Goal: Check status: Check status

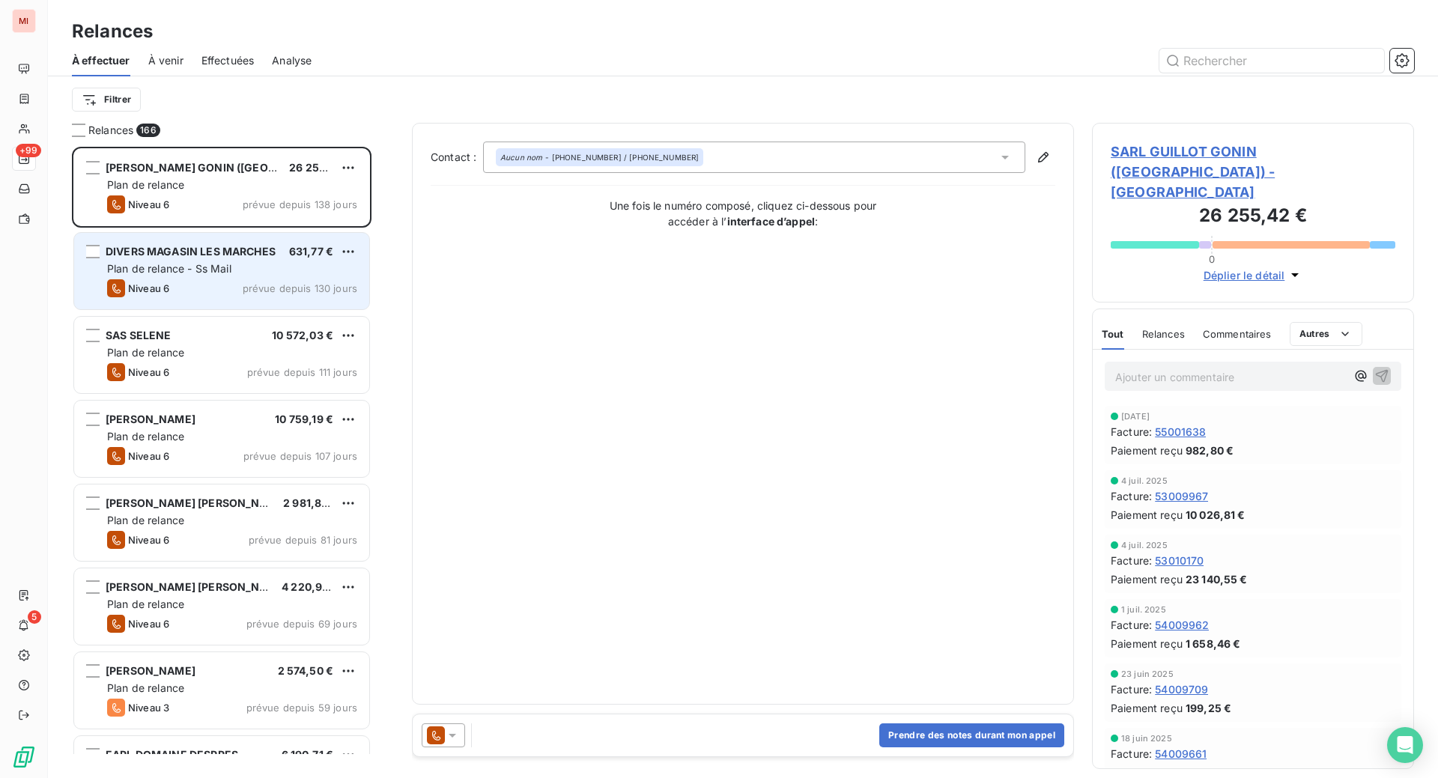
scroll to position [593, 286]
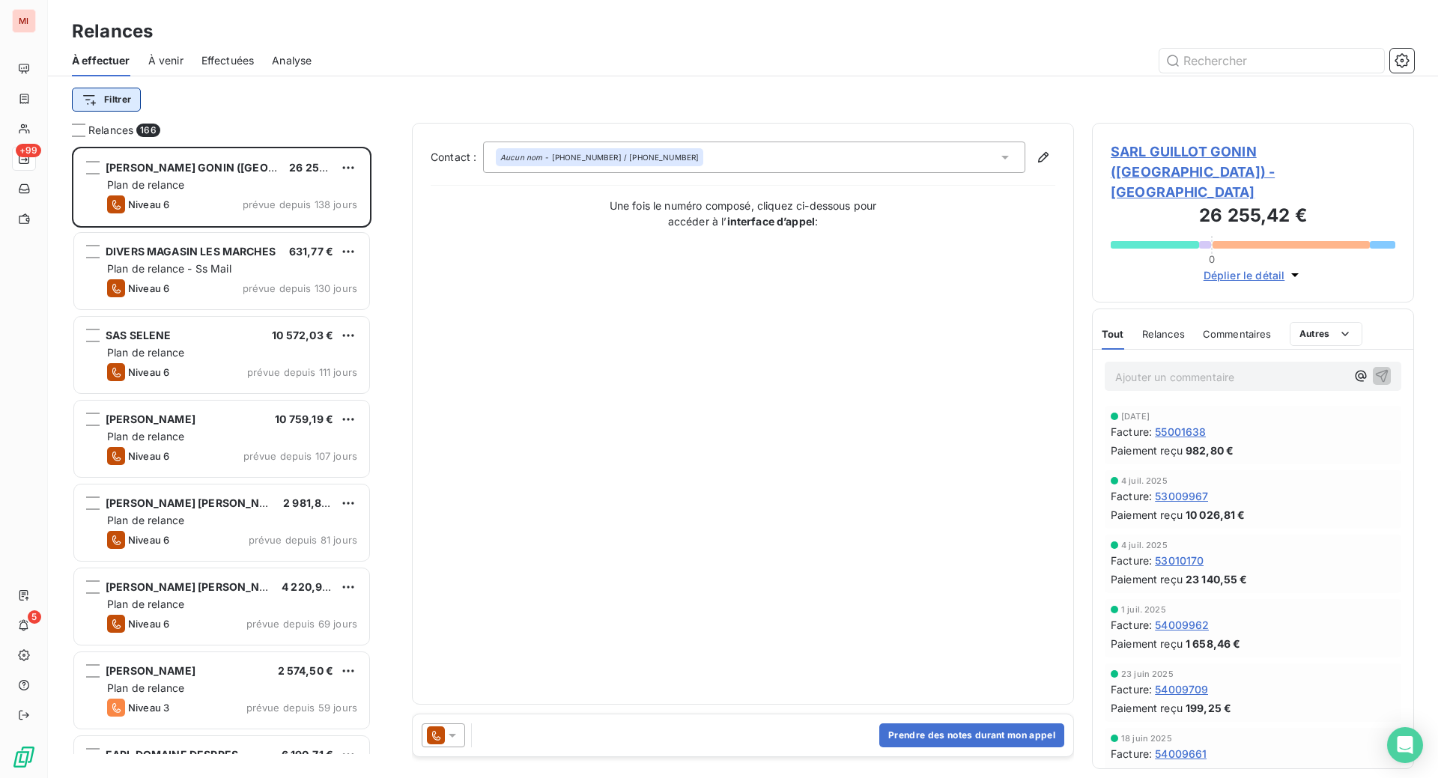
click at [158, 129] on html "MI +99 5 Relances À effectuer À venir Effectuées Analyse Filtrer Relances 166 S…" at bounding box center [719, 389] width 1438 height 778
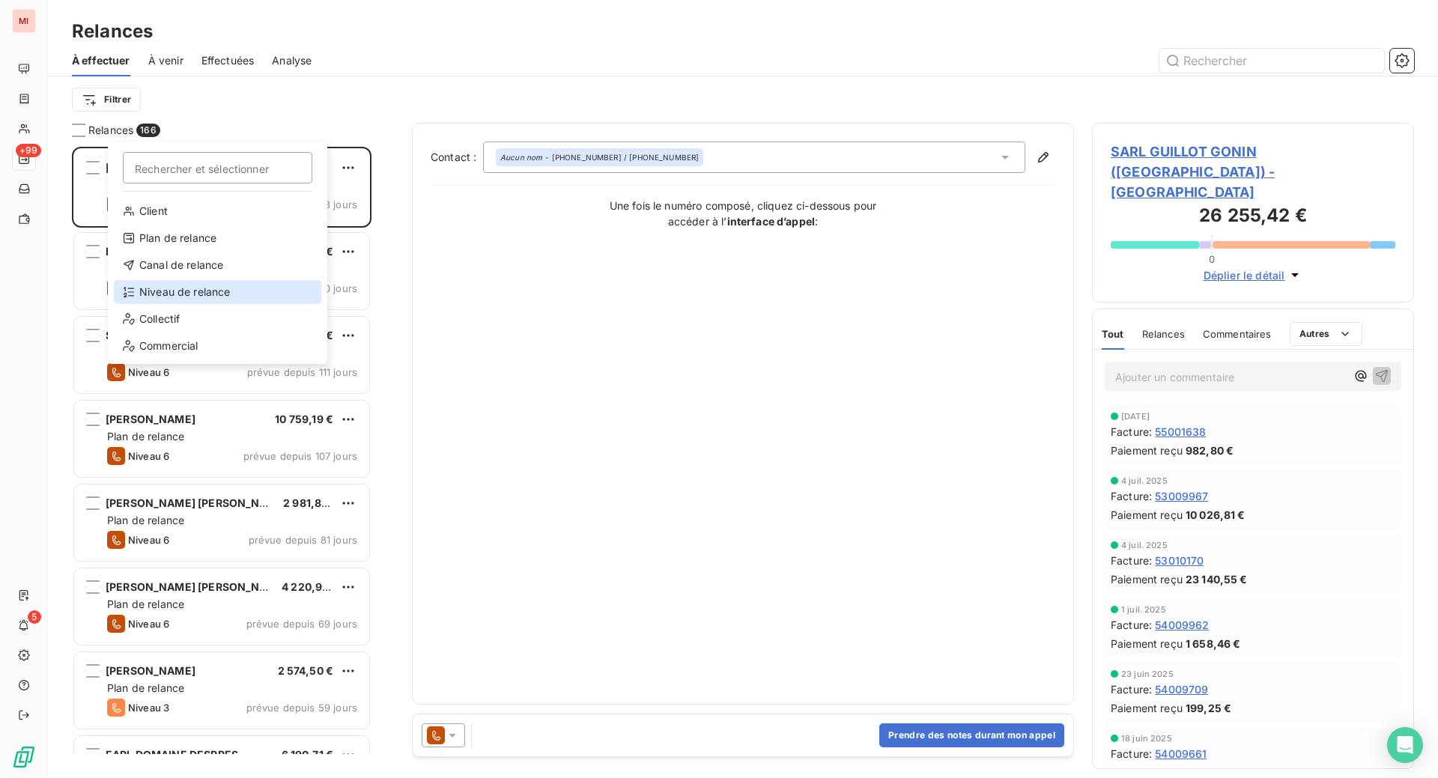
click at [171, 304] on div "Niveau de relance" at bounding box center [217, 292] width 207 height 24
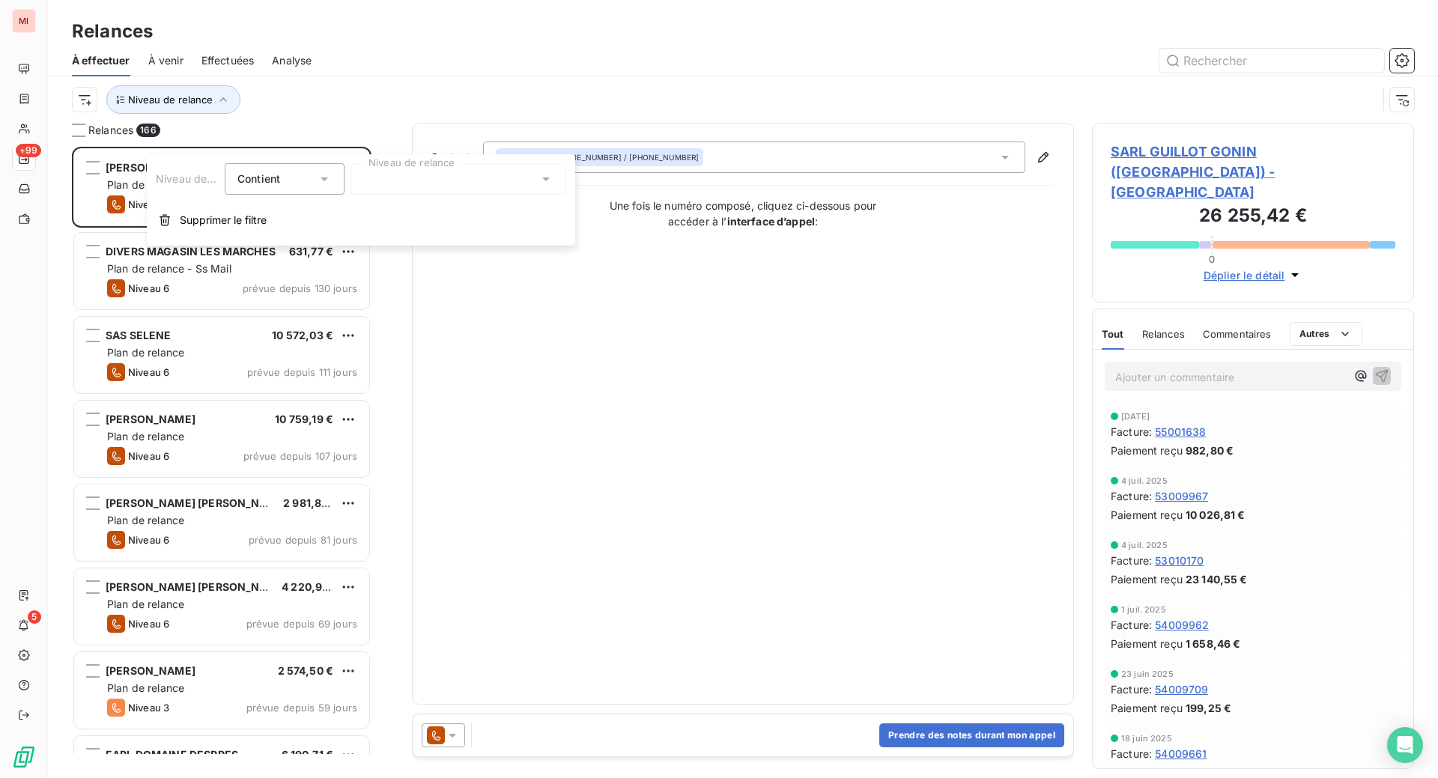
click at [387, 184] on div at bounding box center [458, 178] width 216 height 31
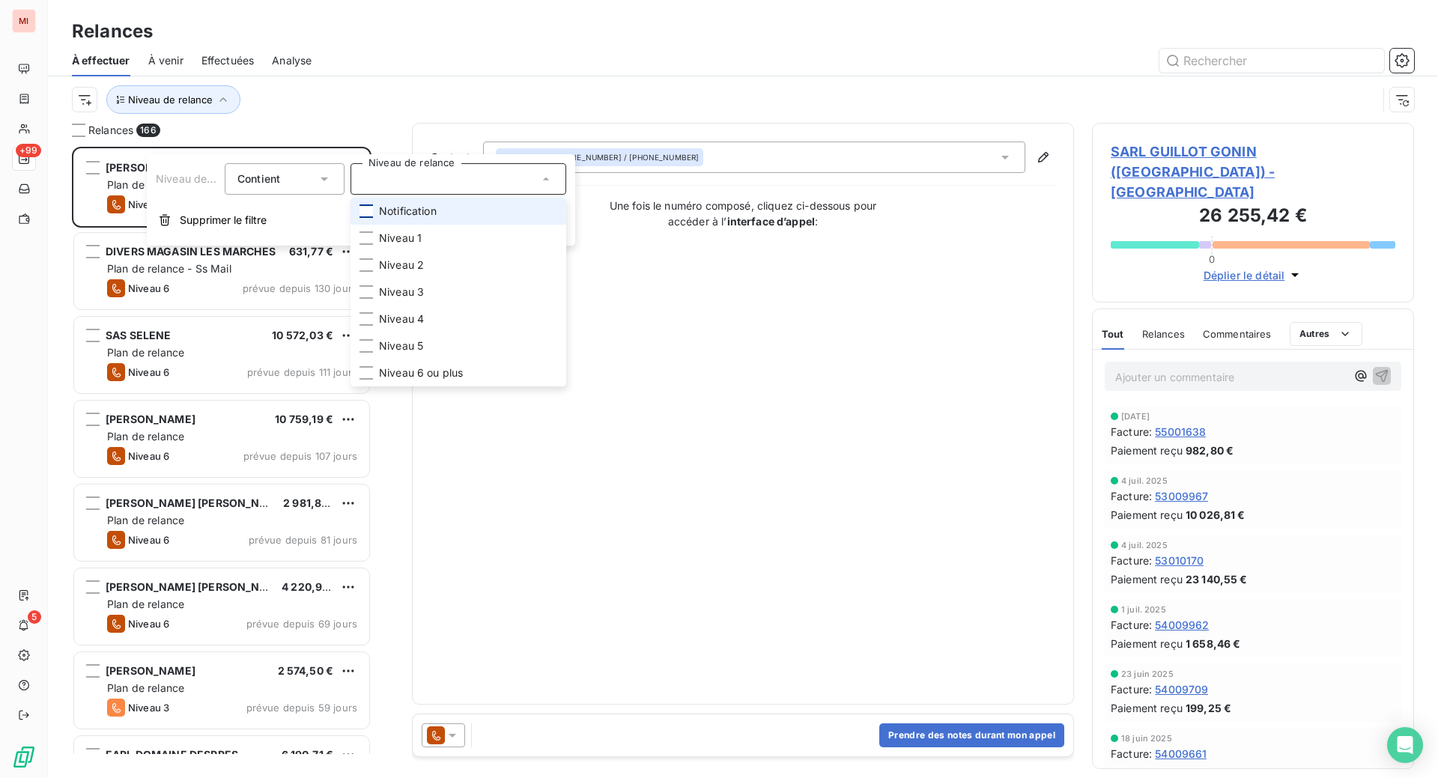
click at [373, 218] on div at bounding box center [365, 210] width 13 height 13
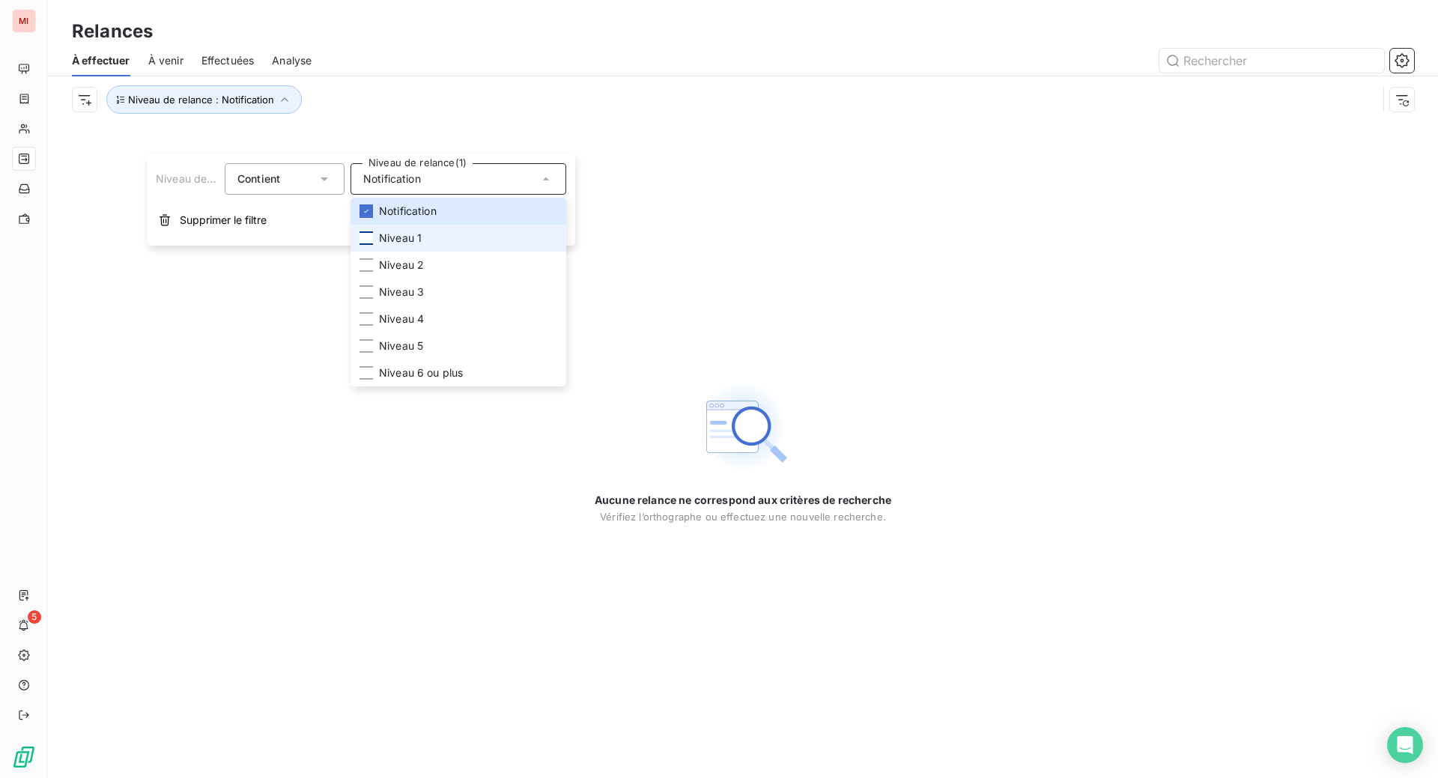
click at [373, 245] on div at bounding box center [365, 237] width 13 height 13
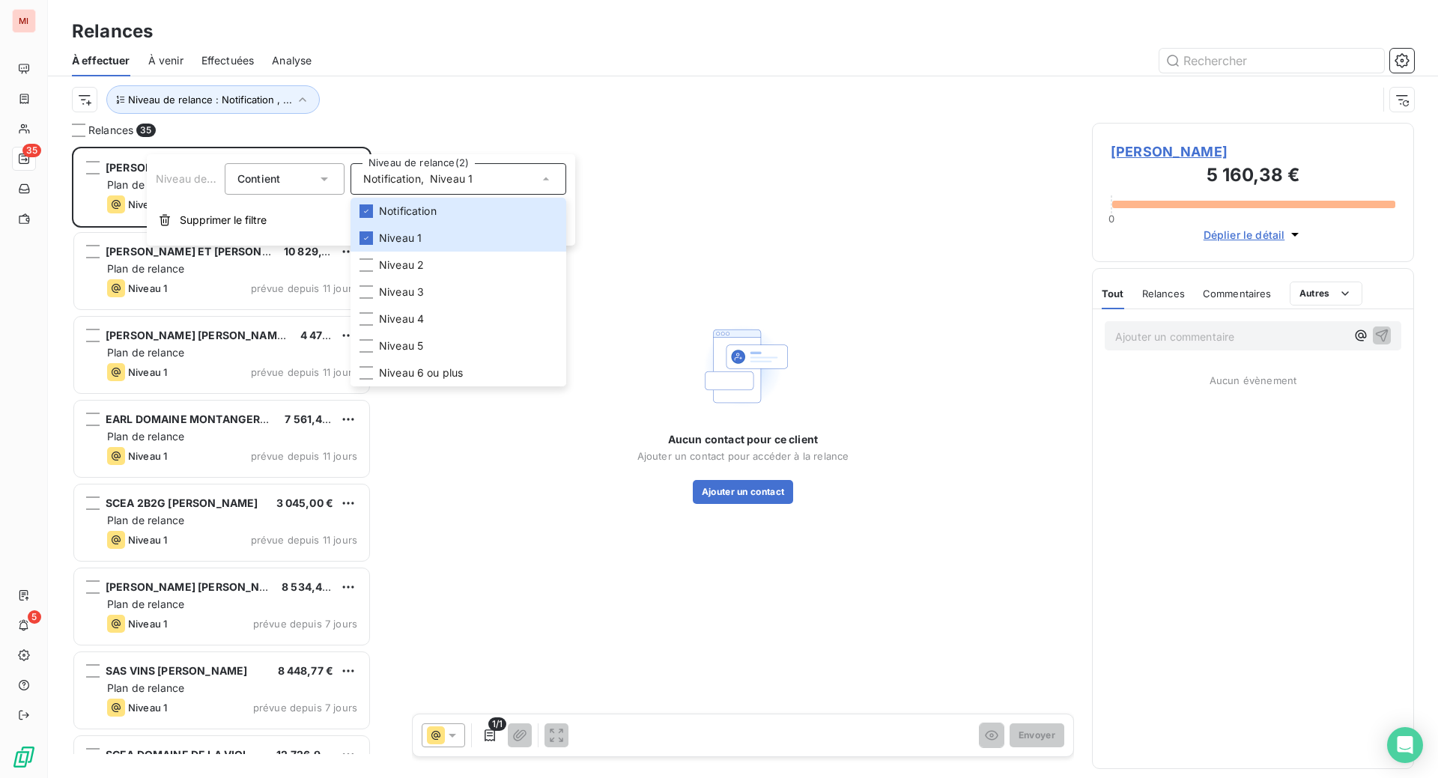
scroll to position [593, 286]
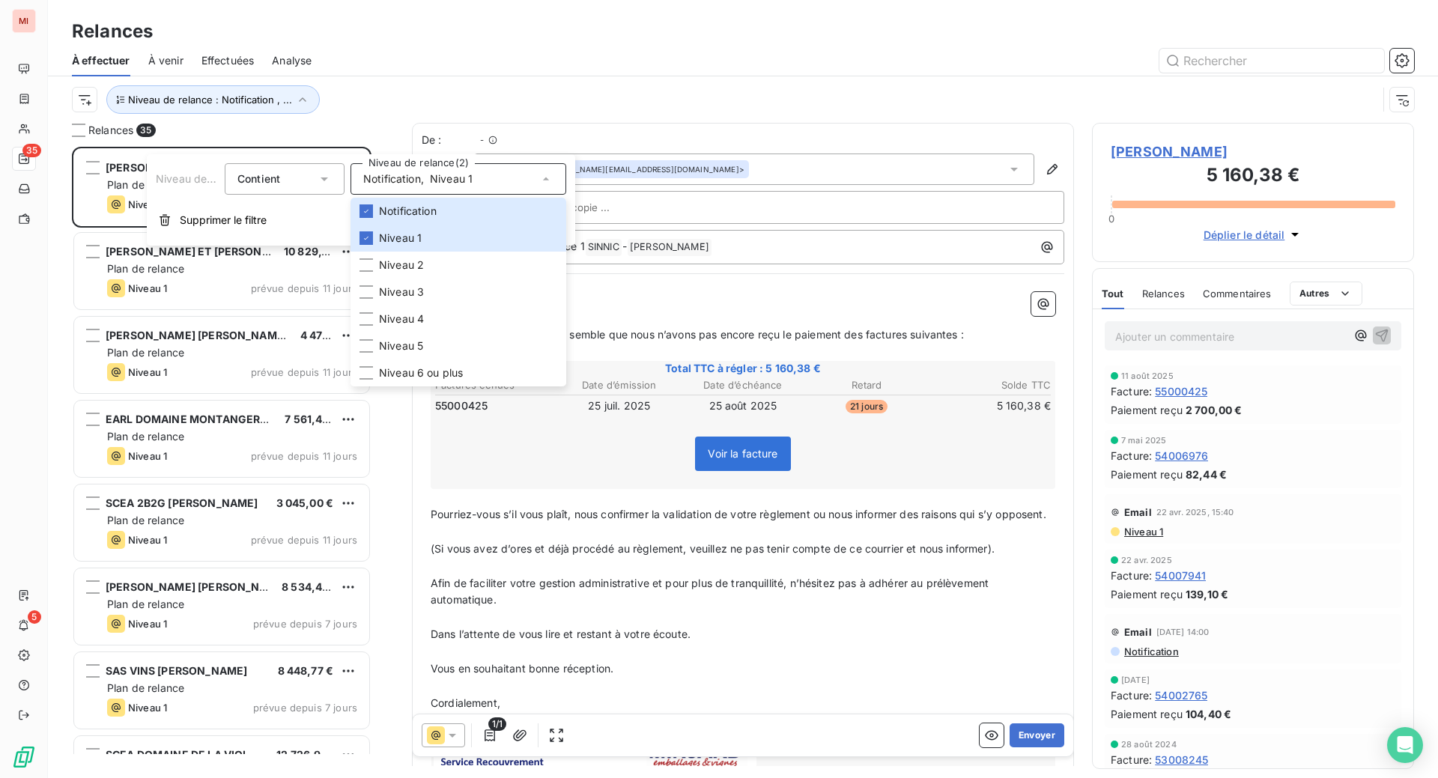
click at [533, 45] on div "Relances" at bounding box center [743, 31] width 1390 height 27
